Goal: Task Accomplishment & Management: Use online tool/utility

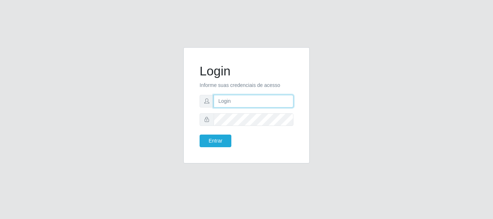
click at [250, 105] on input "text" at bounding box center [254, 101] width 80 height 13
type input "Ubiratan@confglacer"
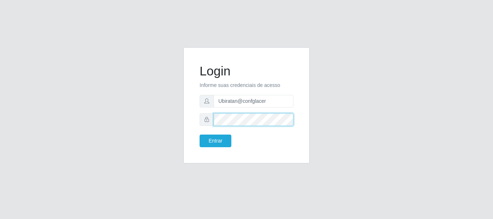
click at [200, 135] on button "Entrar" at bounding box center [216, 141] width 32 height 13
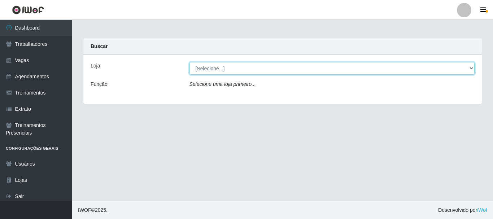
click at [473, 69] on select "[Selecione...] Glace Real Confeitaria" at bounding box center [331, 68] width 285 height 13
select select "445"
click at [189, 62] on select "[Selecione...] Glace Real Confeitaria" at bounding box center [331, 68] width 285 height 13
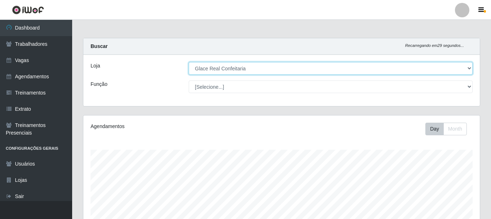
scroll to position [164, 0]
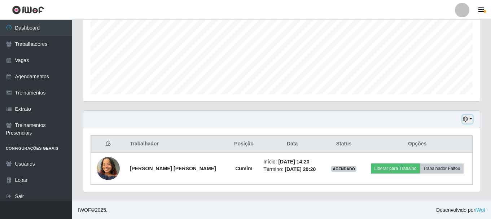
click at [468, 119] on icon "button" at bounding box center [465, 119] width 5 height 5
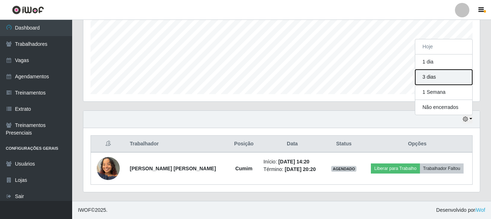
click at [437, 78] on button "3 dias" at bounding box center [443, 77] width 57 height 15
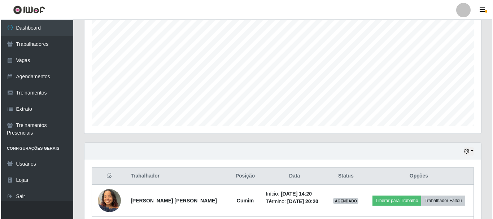
scroll to position [196, 0]
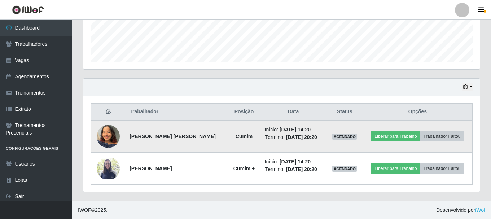
click at [105, 133] on img at bounding box center [108, 136] width 23 height 31
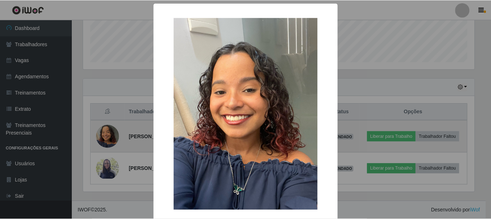
scroll to position [150, 393]
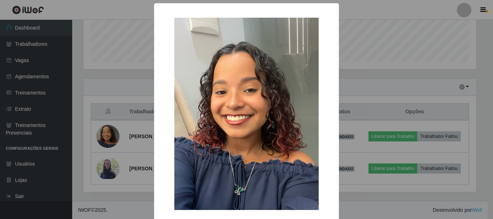
click at [370, 3] on div "× OK Cancel" at bounding box center [246, 109] width 493 height 219
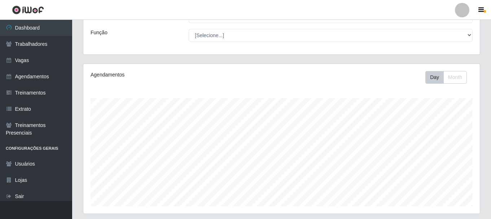
scroll to position [0, 0]
